Goal: Task Accomplishment & Management: Manage account settings

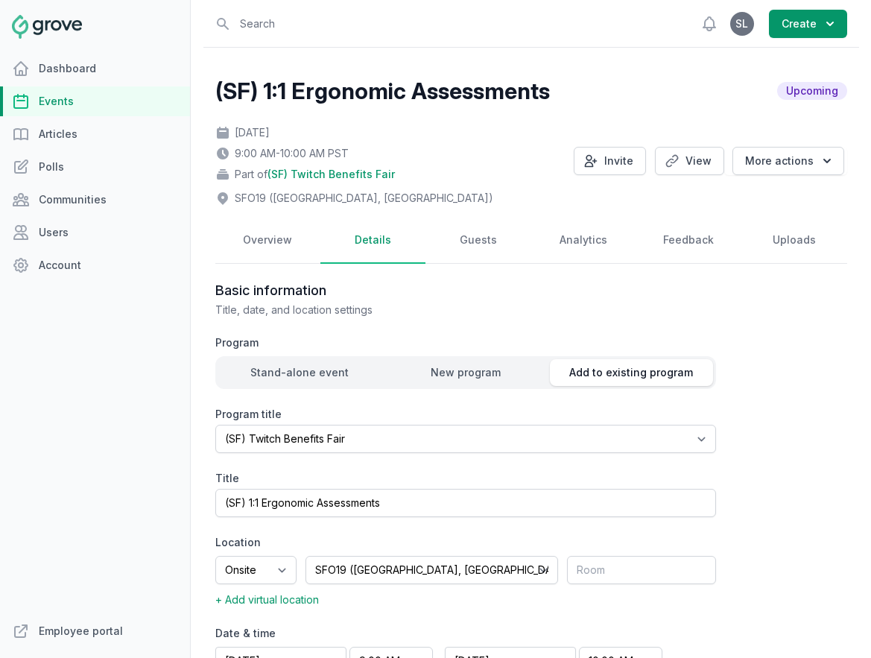
select select "131"
select select "43"
select select "9:00 AM"
select select "10:00 AM"
select select "89"
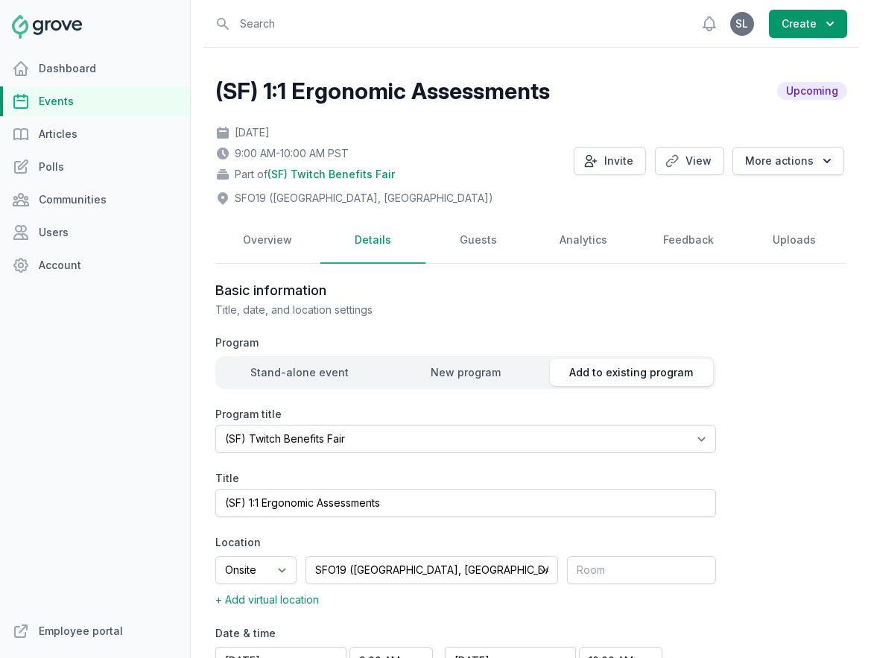
click at [47, 104] on link "Events" at bounding box center [95, 101] width 190 height 30
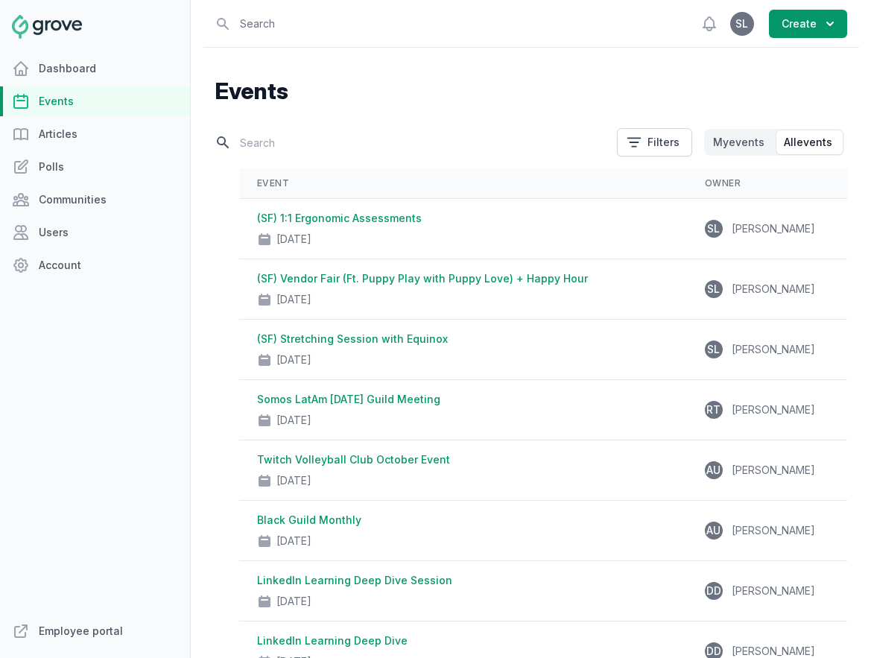
click at [324, 139] on input "text" at bounding box center [411, 143] width 393 height 26
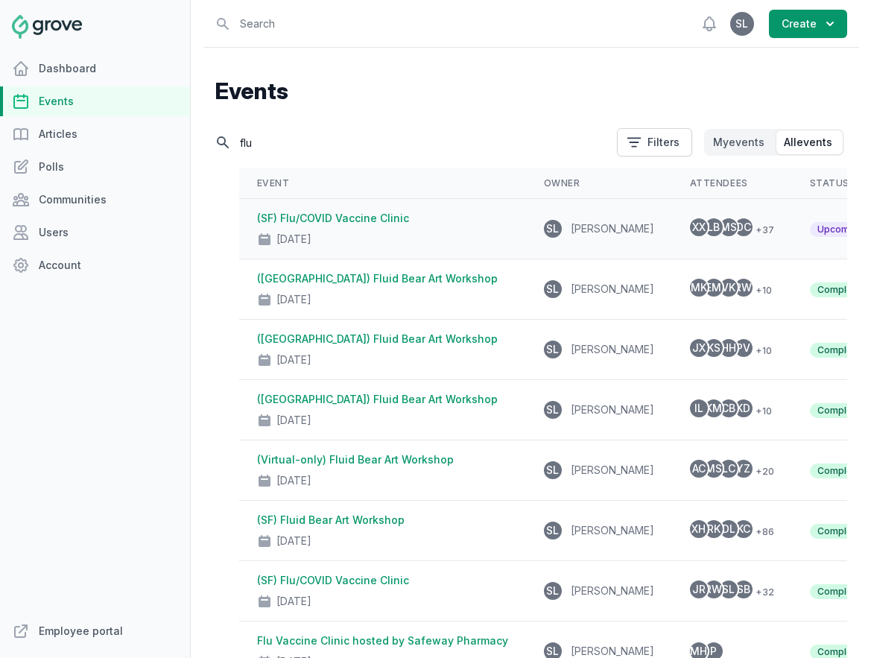
type input "flu"
click at [409, 227] on div "[DATE]" at bounding box center [382, 236] width 251 height 21
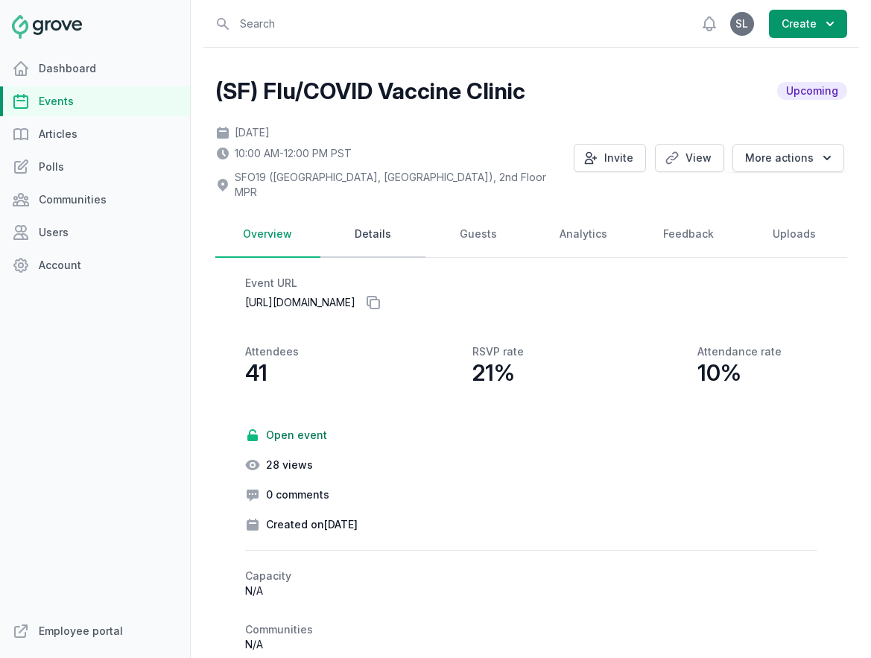
click at [362, 228] on link "Details" at bounding box center [372, 235] width 105 height 46
select select "43"
select select "10:00 AM"
select select "12:00 PM"
select select "89"
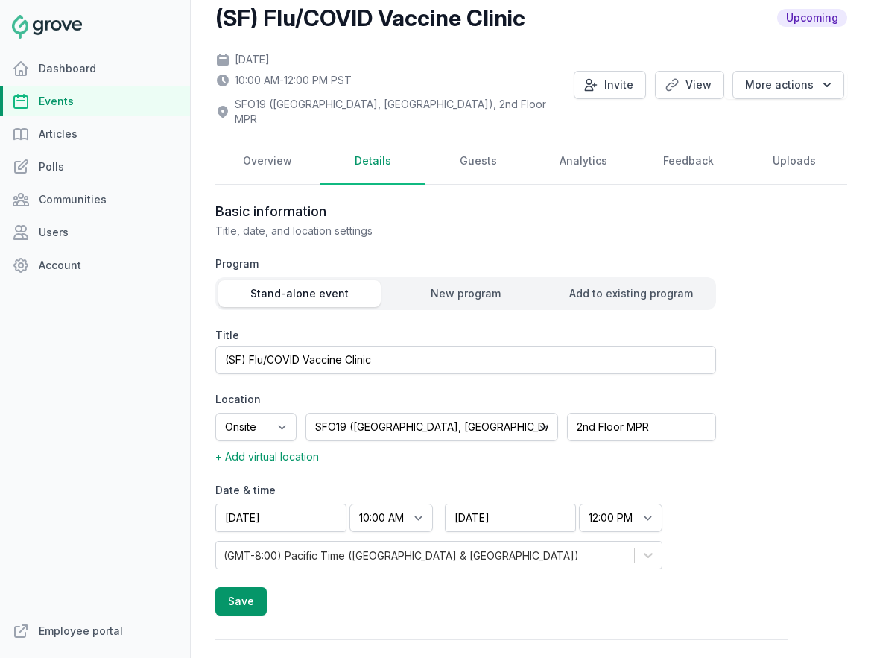
scroll to position [87, 0]
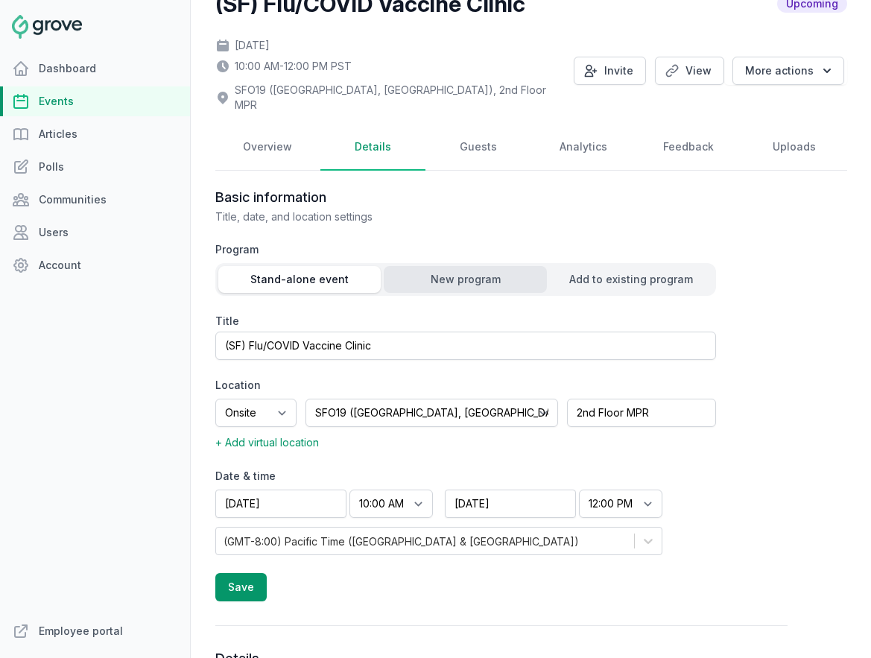
click at [480, 272] on div "New program" at bounding box center [465, 279] width 163 height 15
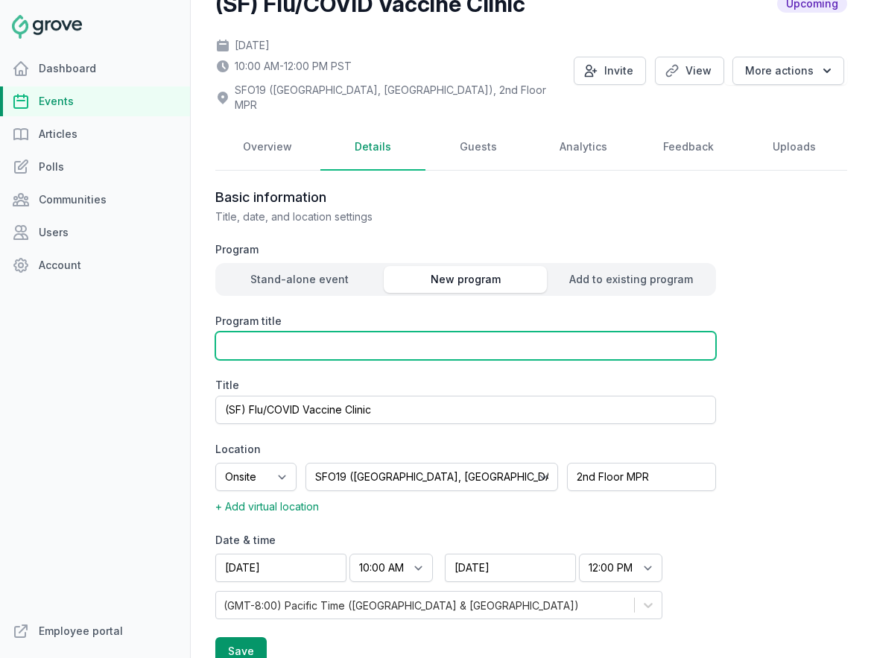
click at [398, 338] on input "Program title" at bounding box center [465, 346] width 501 height 28
click at [261, 336] on input "(SF) Flu Clinic" at bounding box center [465, 346] width 501 height 28
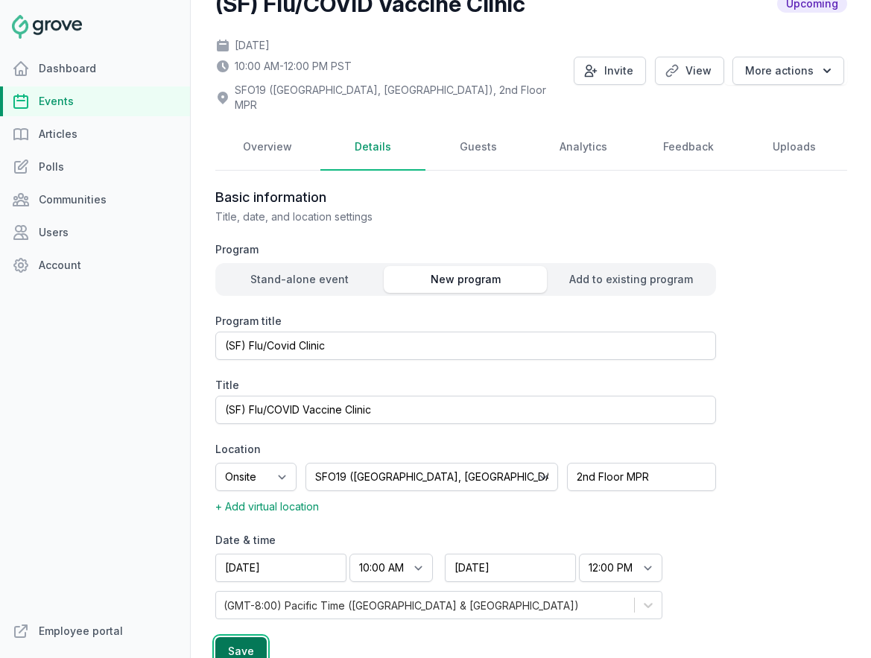
click at [244, 645] on button "Save" at bounding box center [240, 651] width 51 height 28
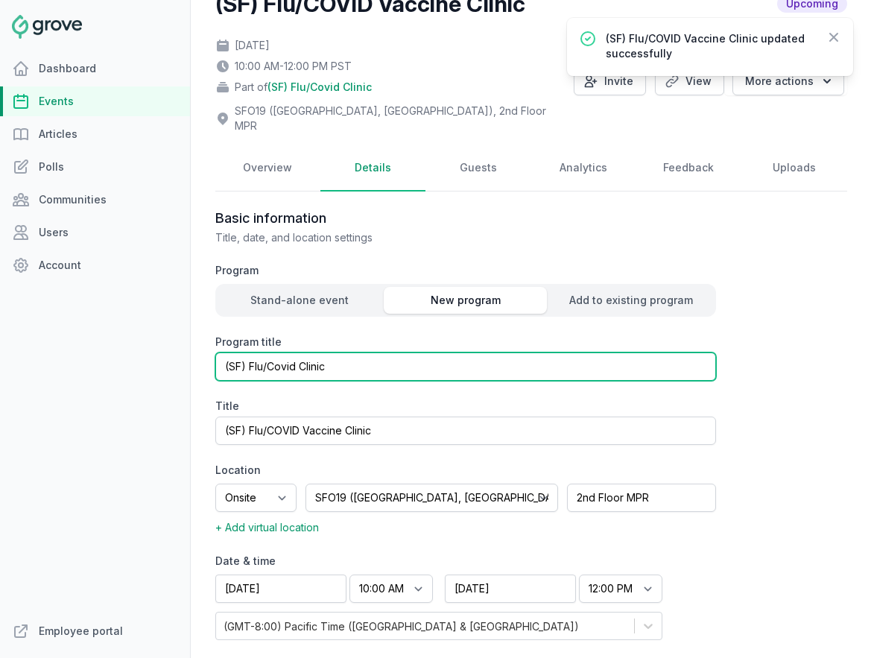
click at [297, 352] on input "(SF) Flu/Covid Clinic" at bounding box center [465, 366] width 501 height 28
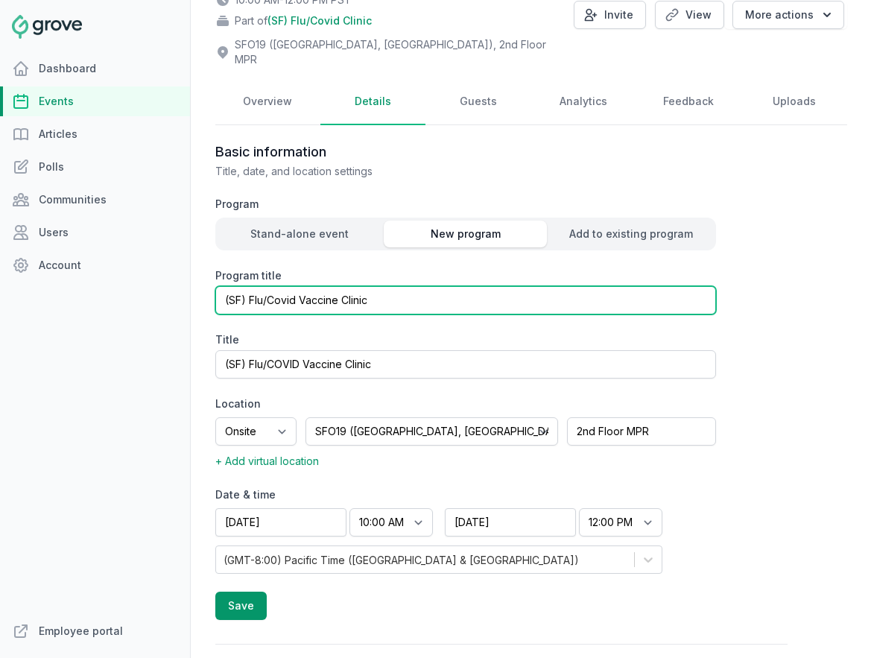
scroll to position [179, 0]
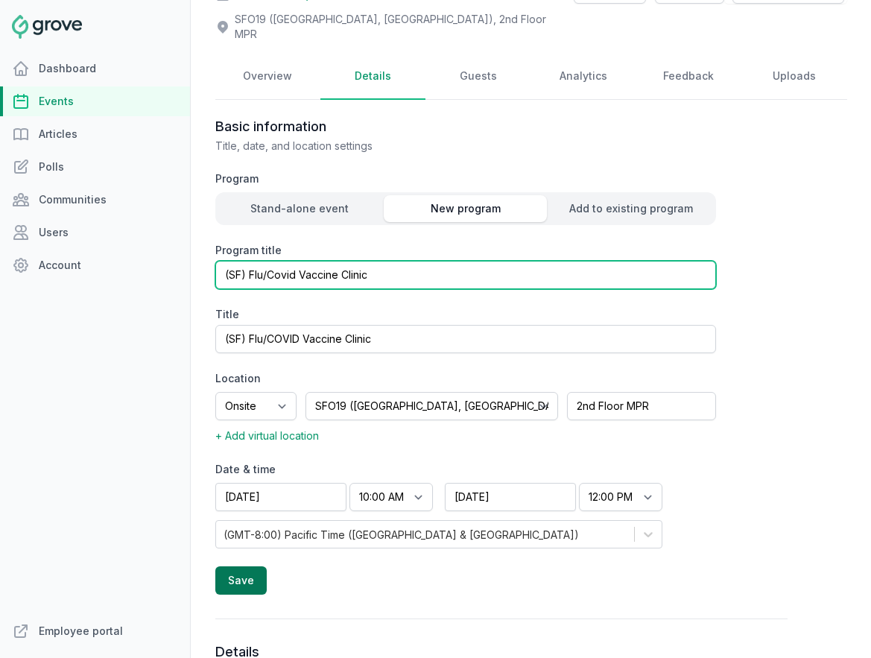
type input "(SF) Flu/Covid Vaccine Clinic"
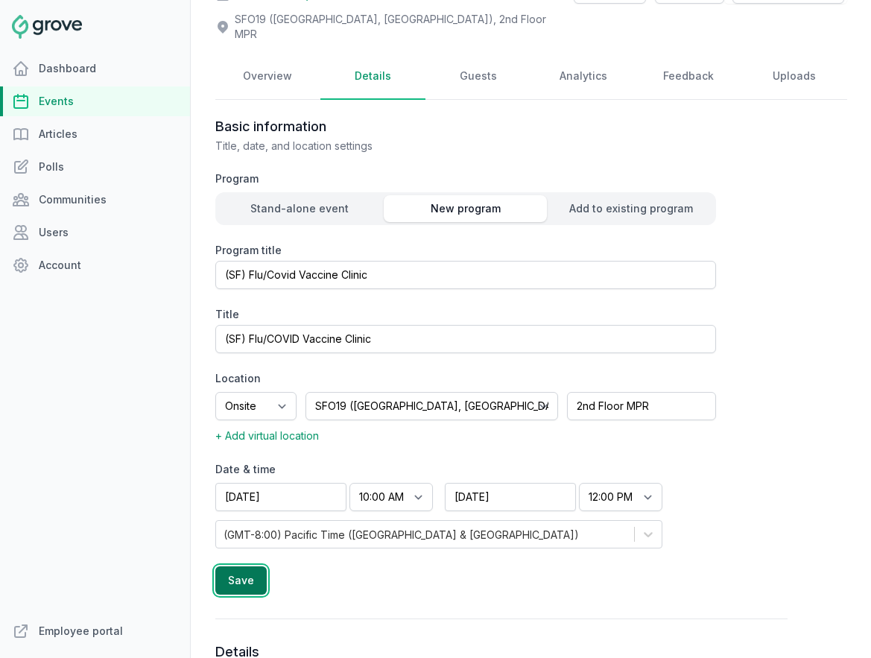
click at [240, 568] on button "Save" at bounding box center [240, 580] width 51 height 28
click at [65, 97] on link "Events" at bounding box center [95, 101] width 190 height 30
